Goal: Information Seeking & Learning: Learn about a topic

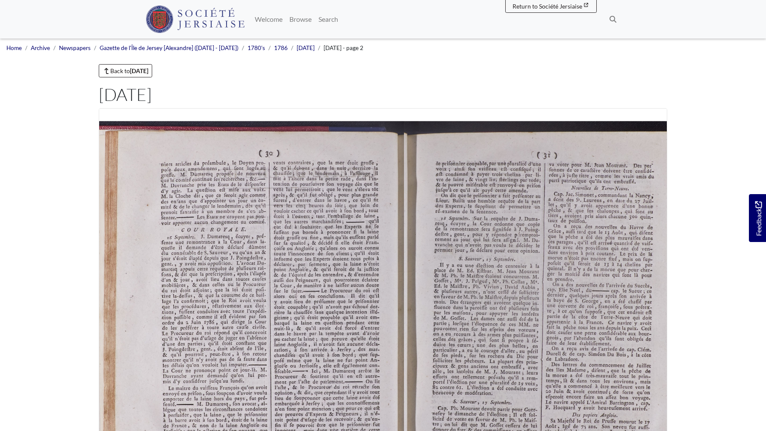
click at [712, 326] on icon "Next Page" at bounding box center [713, 329] width 3 height 6
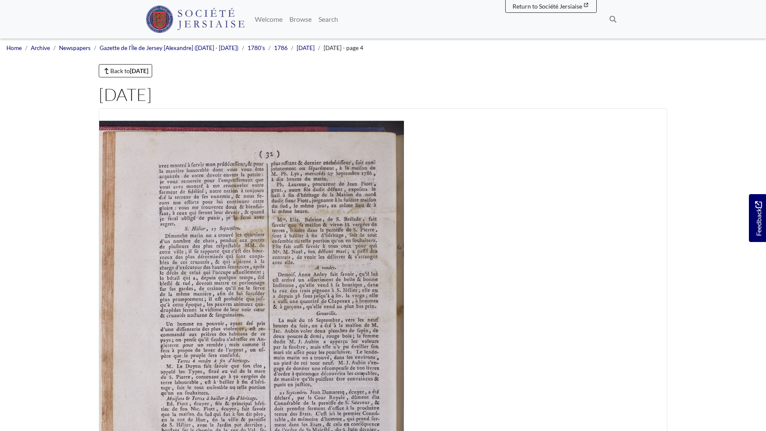
click at [92, 326] on icon "Previous Page" at bounding box center [93, 329] width 3 height 6
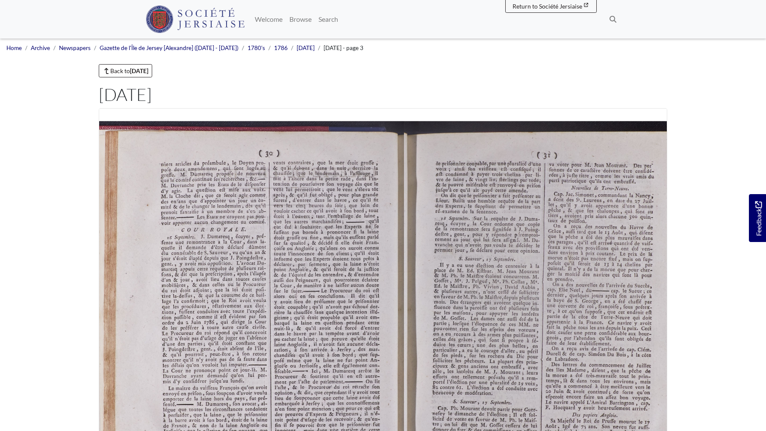
click at [92, 326] on icon "Previous Page" at bounding box center [93, 329] width 3 height 6
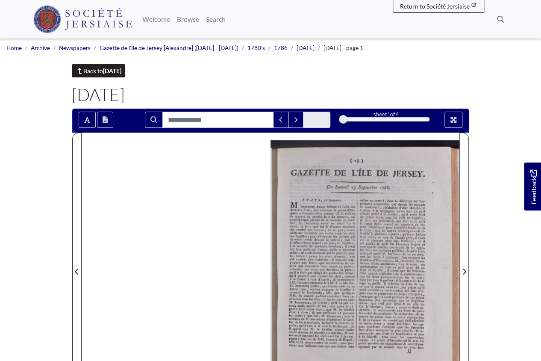
click at [107, 71] on strong "[DATE]" at bounding box center [112, 70] width 18 height 7
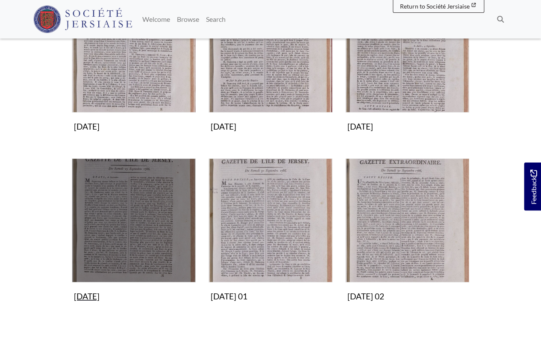
scroll to position [196, 0]
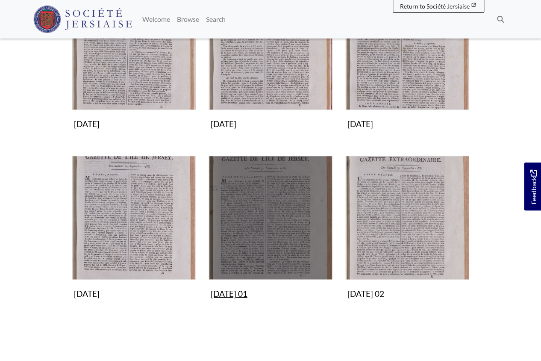
click at [258, 235] on img "Subcollection" at bounding box center [271, 218] width 124 height 124
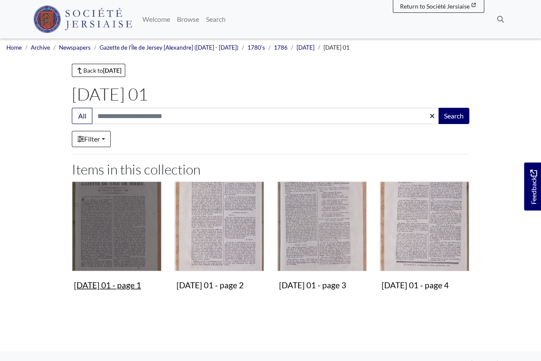
scroll to position [2, 0]
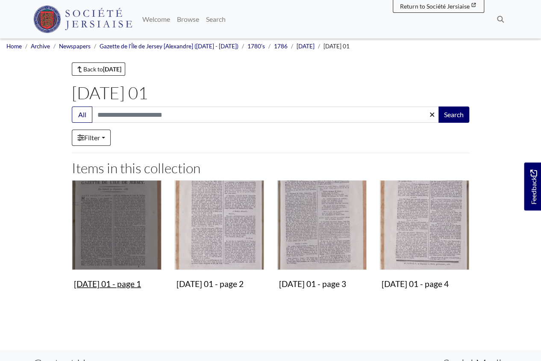
click at [120, 210] on img "Items in this Collection" at bounding box center [117, 225] width 90 height 90
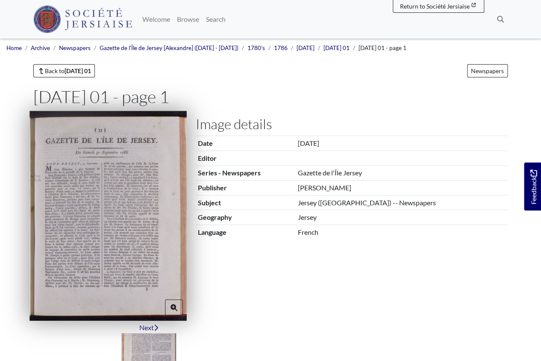
click at [137, 200] on img at bounding box center [108, 216] width 157 height 210
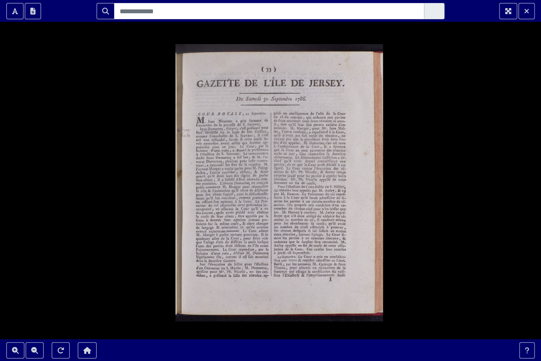
click at [315, 201] on div at bounding box center [270, 180] width 541 height 361
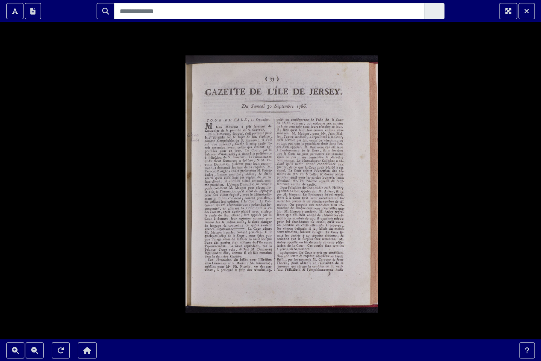
click at [315, 201] on div at bounding box center [270, 180] width 541 height 361
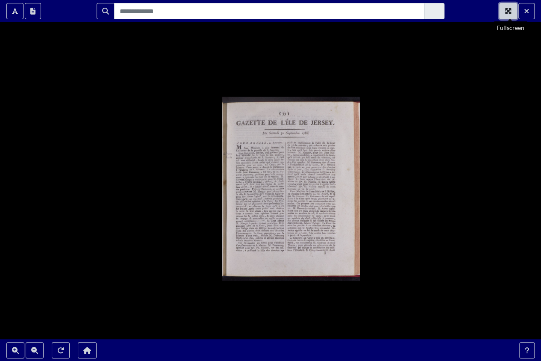
click at [512, 12] on icon "Fullscreen" at bounding box center [508, 11] width 7 height 7
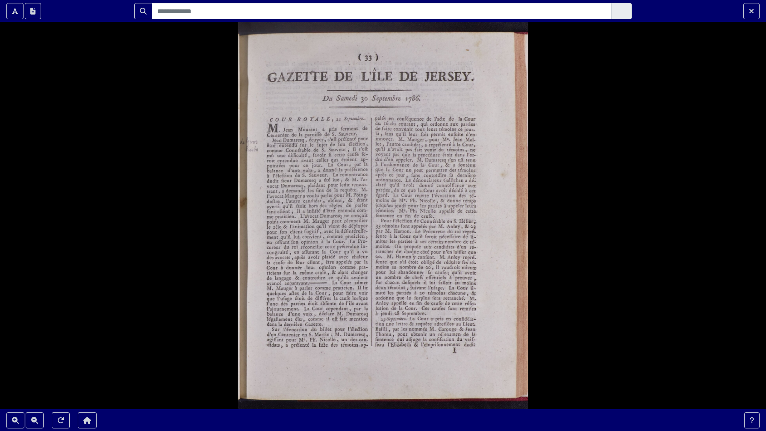
click at [541, 202] on div at bounding box center [383, 215] width 766 height 431
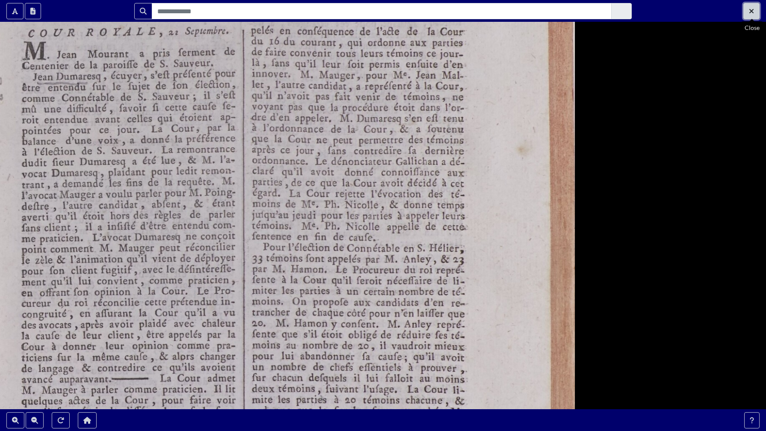
click at [541, 11] on icon "Exit Fullscreen" at bounding box center [751, 11] width 5 height 7
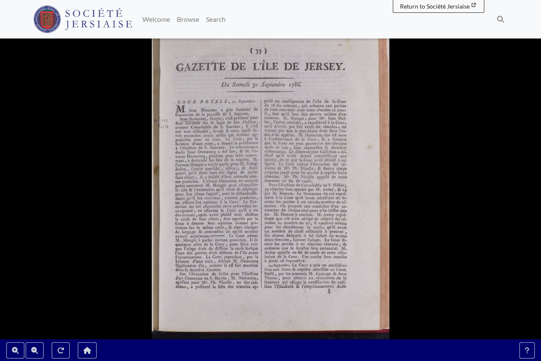
scroll to position [169, 0]
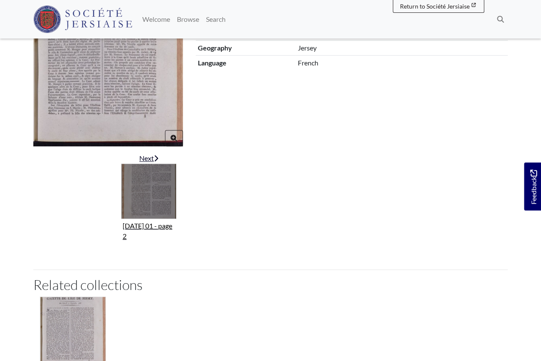
click at [150, 160] on div "Next" at bounding box center [149, 158] width 56 height 10
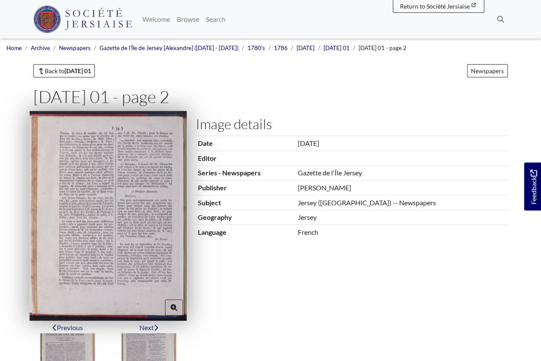
click at [154, 182] on img at bounding box center [108, 216] width 157 height 210
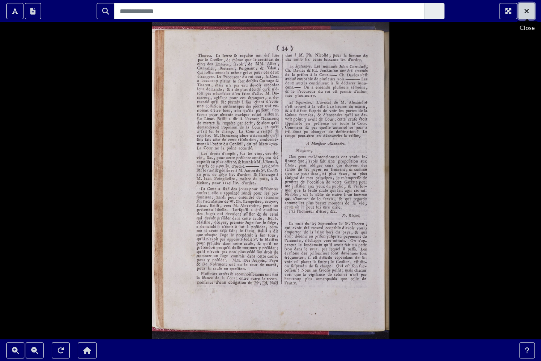
click at [530, 12] on button "Exit Fullscreen" at bounding box center [527, 11] width 16 height 16
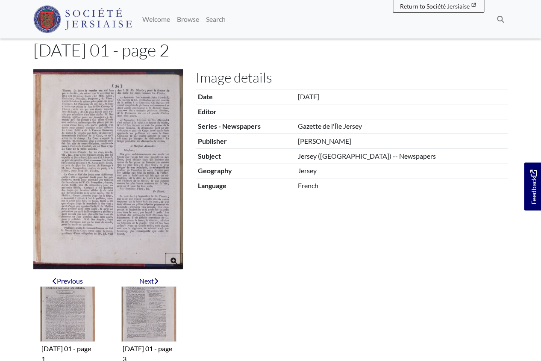
scroll to position [79, 0]
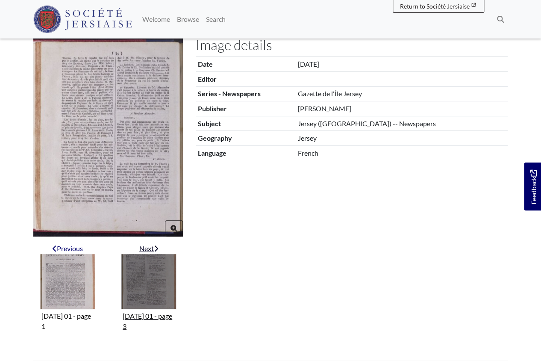
click at [153, 289] on img "Next item" at bounding box center [149, 282] width 56 height 56
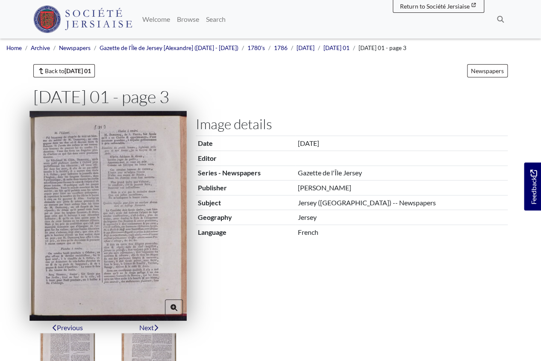
click at [104, 236] on img at bounding box center [108, 216] width 157 height 210
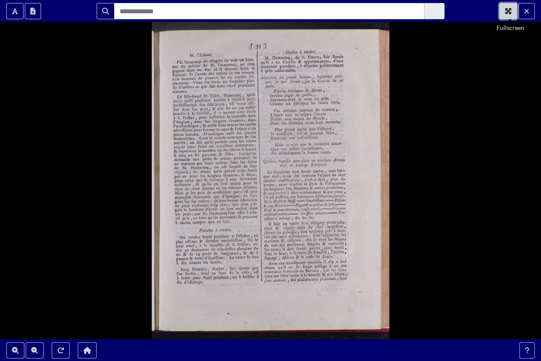
click at [510, 9] on icon "Fullscreen" at bounding box center [508, 11] width 7 height 7
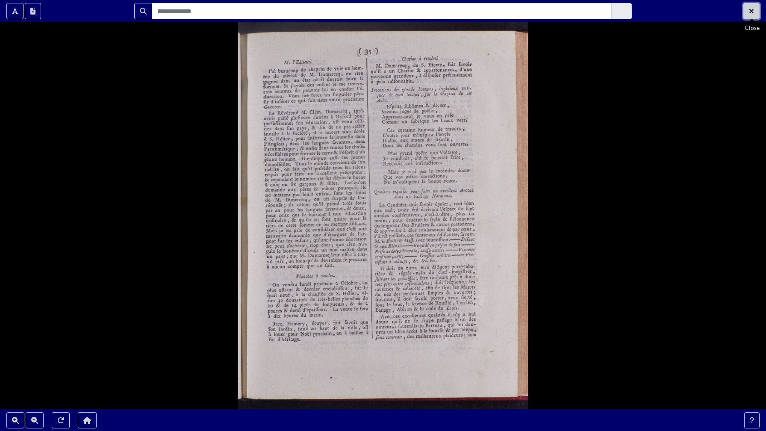
click at [541, 14] on icon "Exit Fullscreen" at bounding box center [751, 11] width 5 height 7
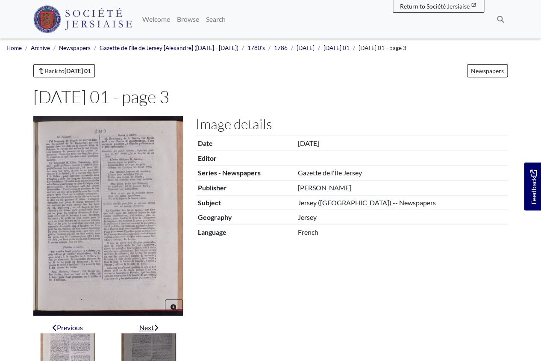
click at [149, 346] on img "Next item" at bounding box center [149, 361] width 56 height 56
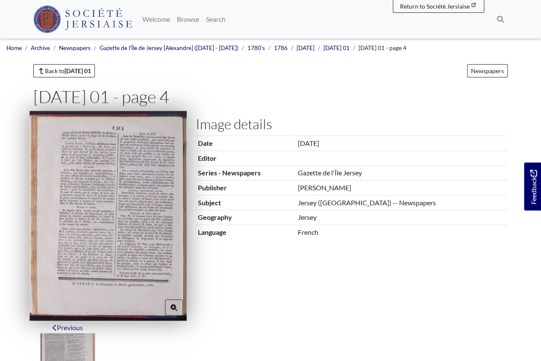
click at [122, 283] on img at bounding box center [108, 216] width 157 height 210
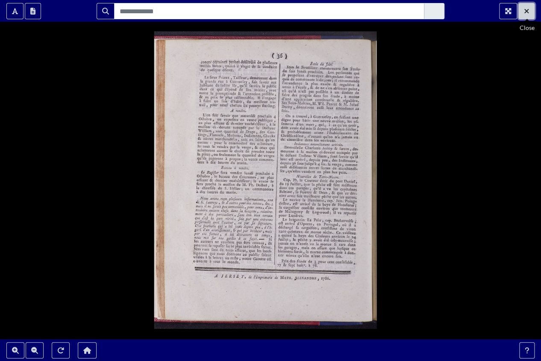
click at [529, 11] on icon "Exit Fullscreen" at bounding box center [526, 11] width 5 height 7
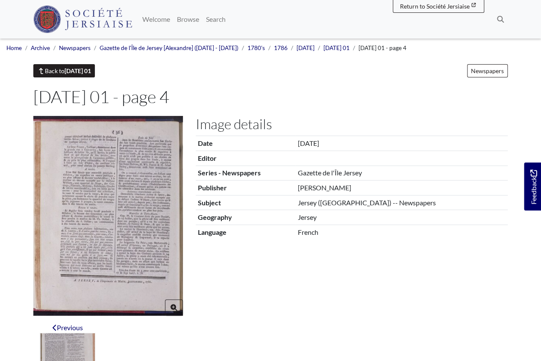
click at [74, 74] on strong "[DATE] 01" at bounding box center [78, 70] width 27 height 7
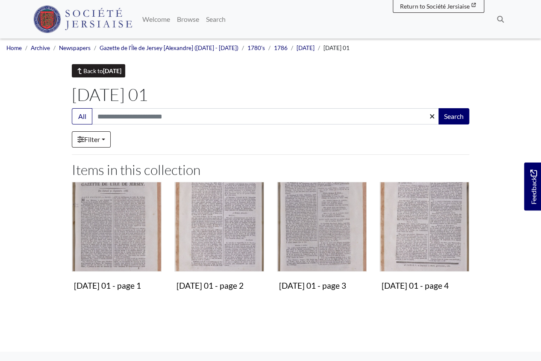
click at [106, 72] on strong "[DATE]" at bounding box center [112, 70] width 18 height 7
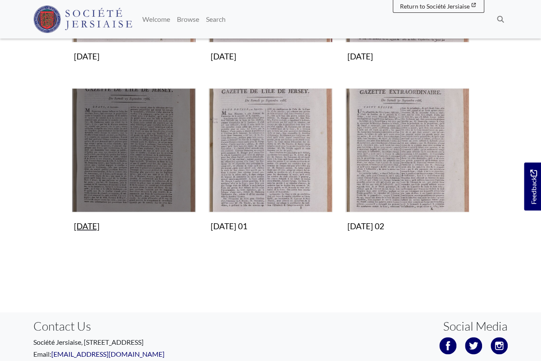
scroll to position [263, 0]
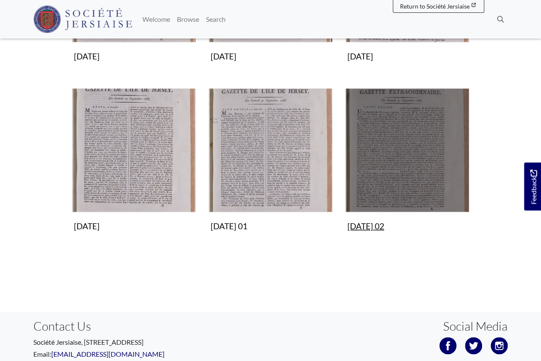
click at [395, 151] on img "Subcollection" at bounding box center [408, 150] width 124 height 124
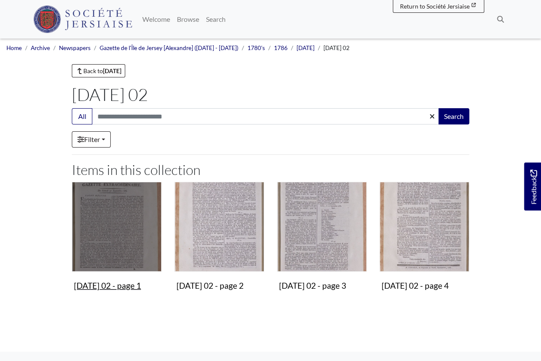
click at [128, 248] on img "Items in this Collection" at bounding box center [117, 227] width 90 height 90
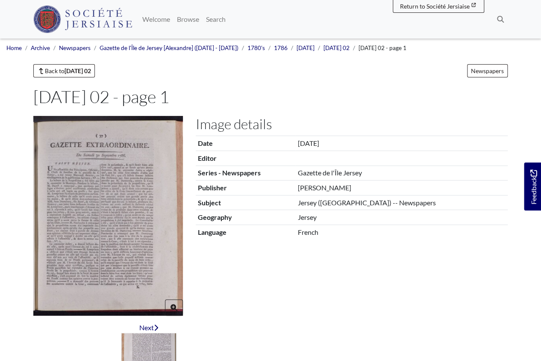
click at [128, 248] on img at bounding box center [108, 216] width 150 height 200
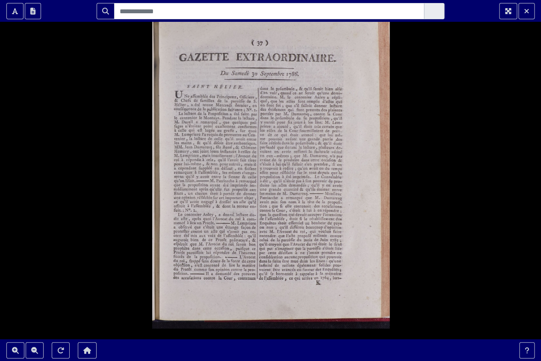
drag, startPoint x: 93, startPoint y: 253, endPoint x: 93, endPoint y: 245, distance: 7.7
click at [93, 245] on div at bounding box center [270, 180] width 541 height 361
click at [508, 13] on icon "Fullscreen" at bounding box center [508, 11] width 7 height 7
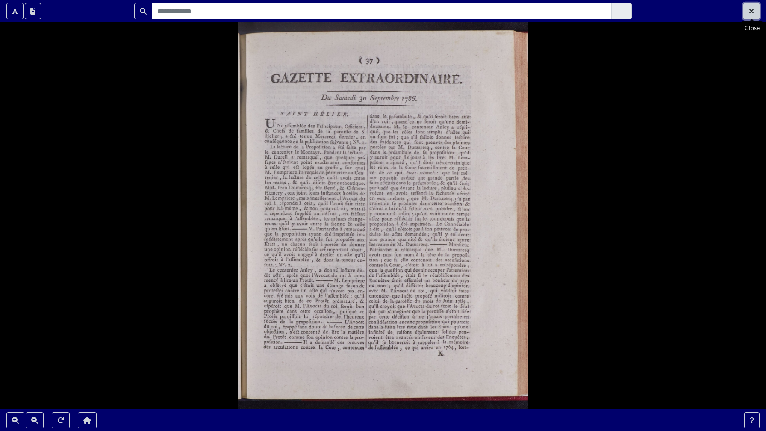
click at [541, 12] on icon "Exit Fullscreen" at bounding box center [751, 11] width 5 height 7
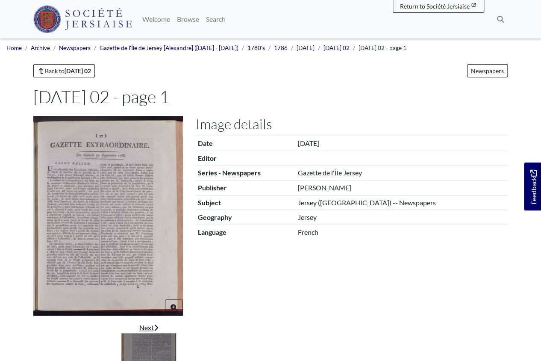
click at [152, 349] on img "Next item" at bounding box center [149, 361] width 56 height 56
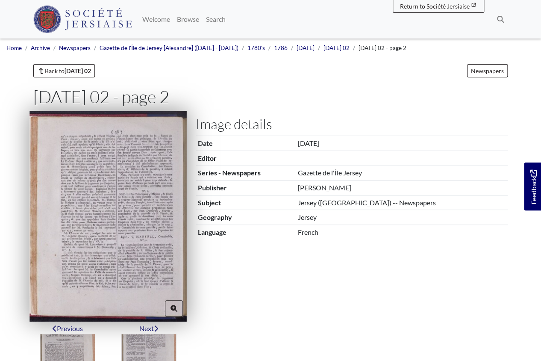
click at [155, 263] on img at bounding box center [108, 216] width 157 height 211
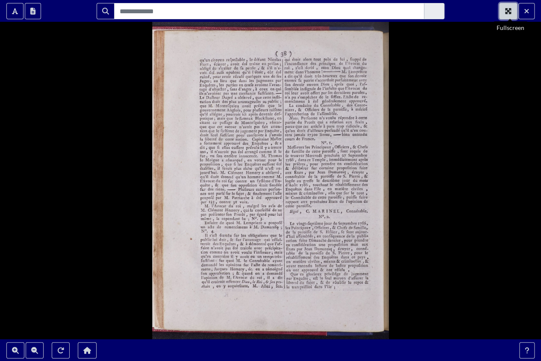
click at [511, 9] on icon "Fullscreen" at bounding box center [508, 11] width 7 height 7
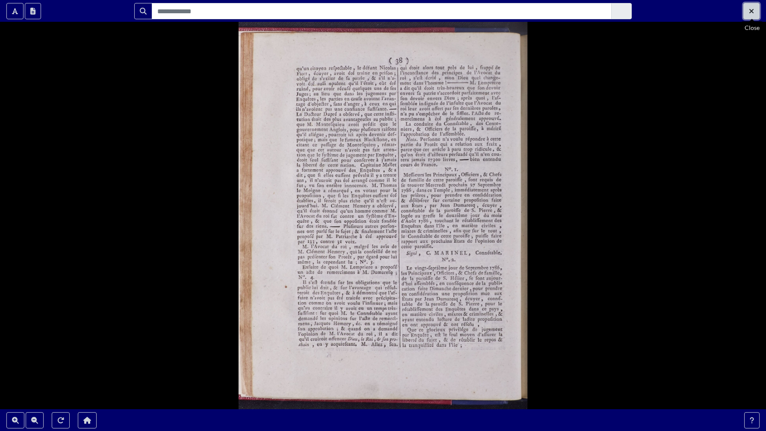
click at [541, 11] on button "Exit Fullscreen" at bounding box center [752, 11] width 16 height 16
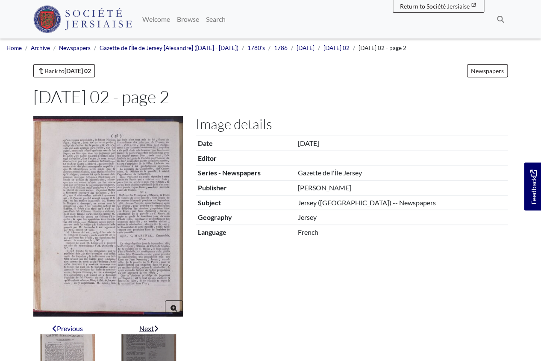
click at [145, 352] on img "Next item" at bounding box center [149, 362] width 56 height 56
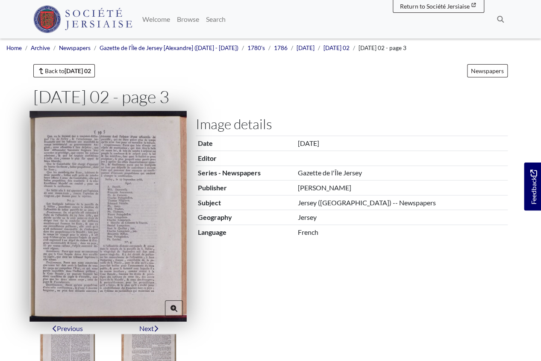
click at [128, 225] on img at bounding box center [108, 216] width 157 height 211
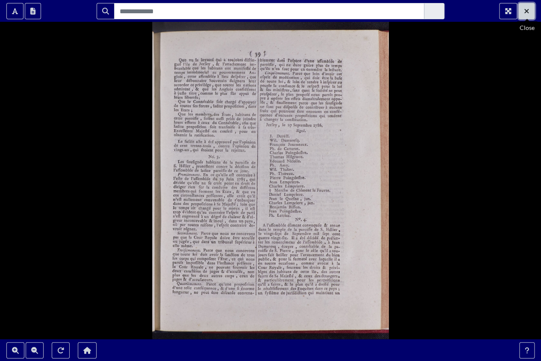
click at [528, 13] on icon "Exit Fullscreen" at bounding box center [526, 11] width 5 height 7
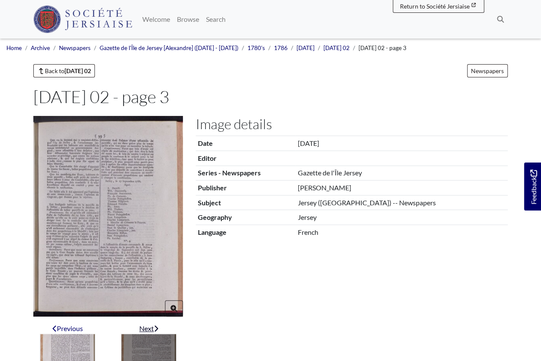
click at [152, 343] on img "Next item" at bounding box center [149, 362] width 56 height 56
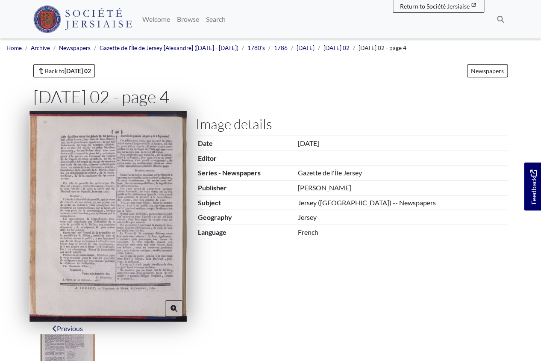
click at [141, 266] on img at bounding box center [108, 216] width 157 height 211
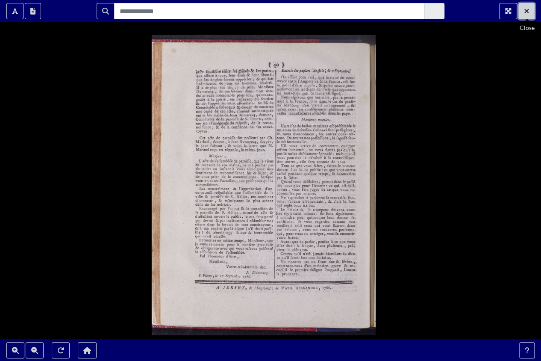
click at [529, 12] on icon "Exit Fullscreen" at bounding box center [526, 11] width 5 height 7
